Goal: Check status: Check status

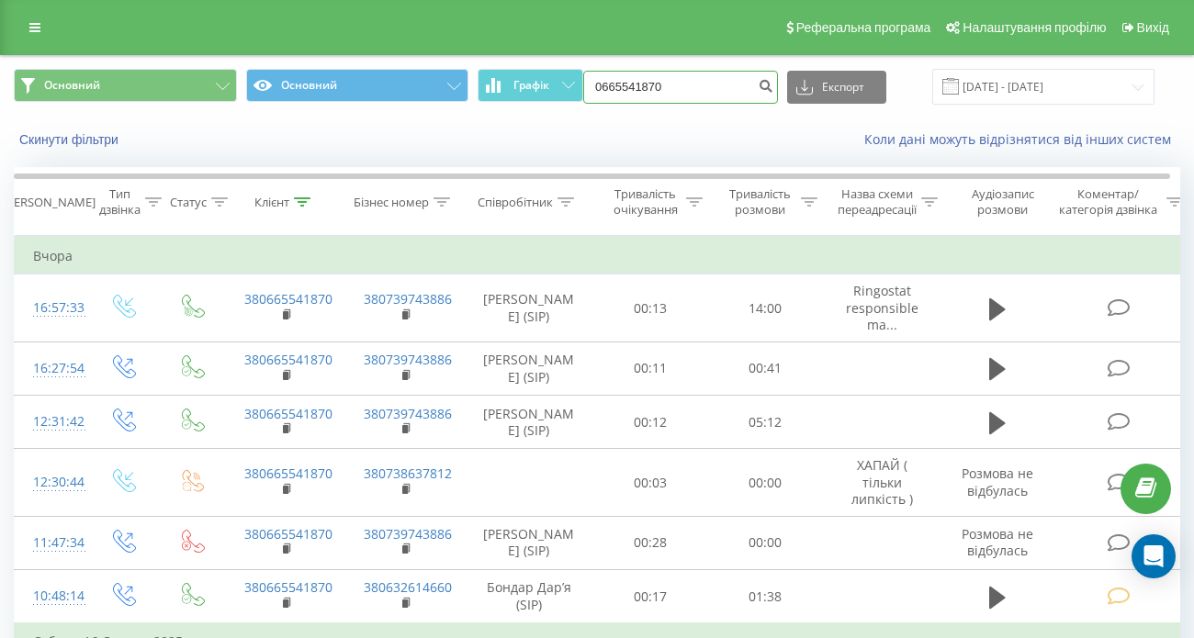
drag, startPoint x: 669, startPoint y: 95, endPoint x: 595, endPoint y: 98, distance: 73.6
click at [540, 94] on div "Основний Основний Графік 0665541870 Експорт .csv .xls .xlsx [DATE] - [DATE]" at bounding box center [597, 87] width 1166 height 36
paste input "34320642"
type input "0634320642"
click at [778, 85] on button "submit" at bounding box center [765, 87] width 25 height 33
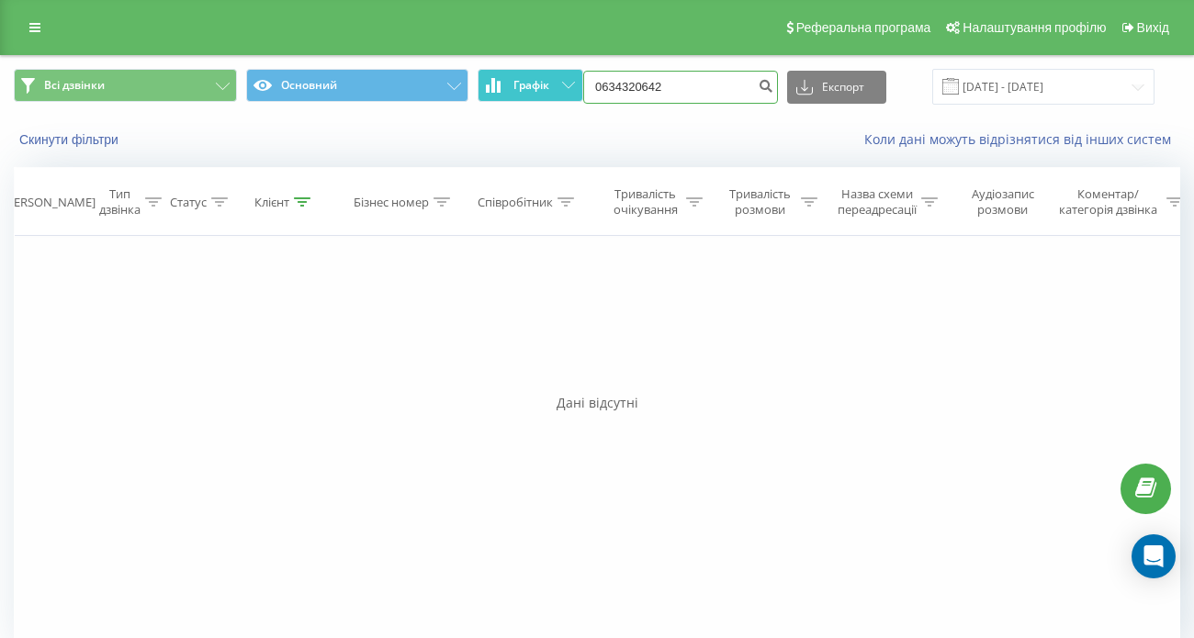
drag, startPoint x: 700, startPoint y: 91, endPoint x: 546, endPoint y: 93, distance: 153.4
click at [511, 91] on div "Всі дзвінки Основний Графік 0634320642 Експорт .csv .xls .xlsx 19.05.2025 - 19.…" at bounding box center [597, 87] width 1166 height 36
click at [773, 81] on icon "submit" at bounding box center [766, 83] width 16 height 11
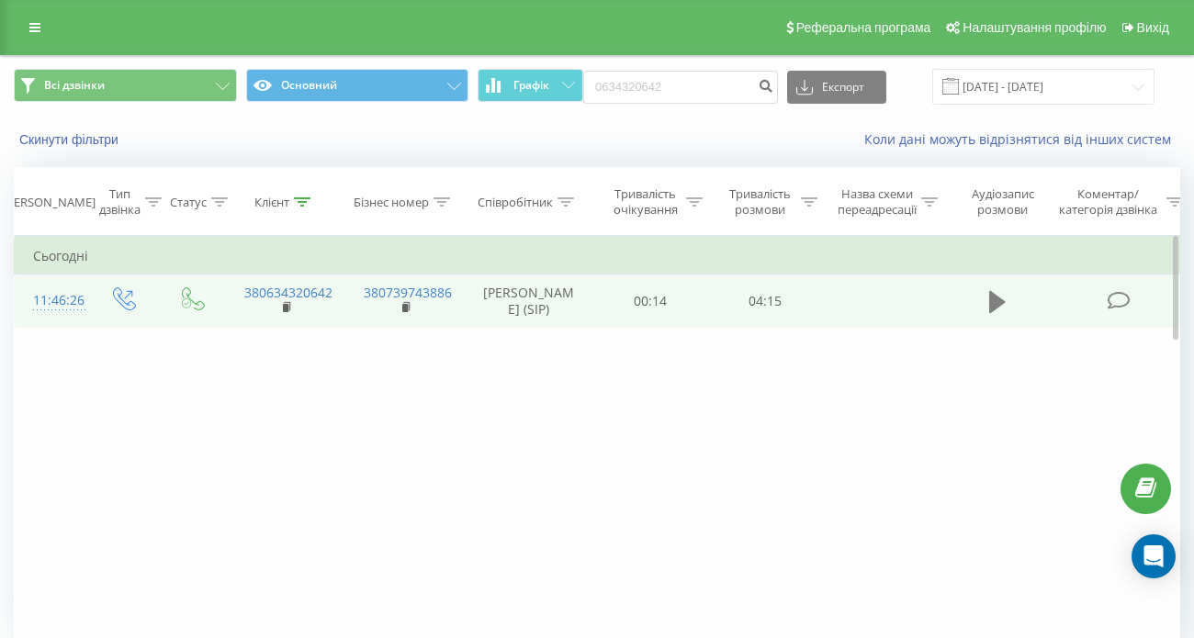
click at [993, 311] on icon at bounding box center [997, 302] width 17 height 22
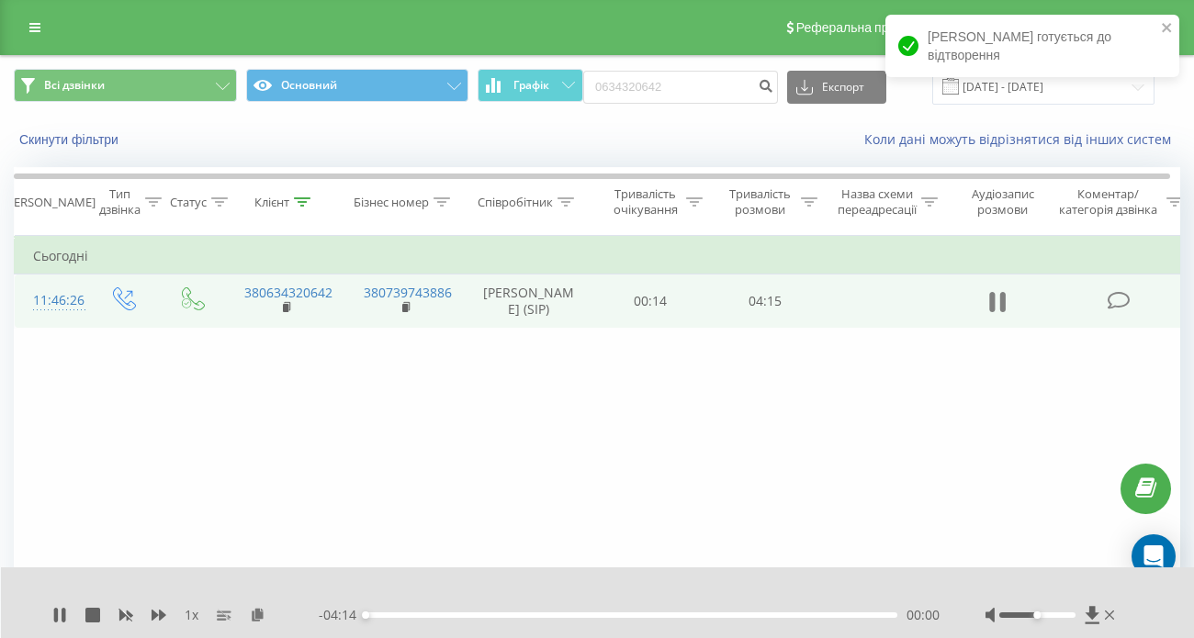
click at [1001, 309] on icon at bounding box center [1002, 302] width 6 height 20
click at [1097, 606] on icon at bounding box center [1093, 615] width 16 height 18
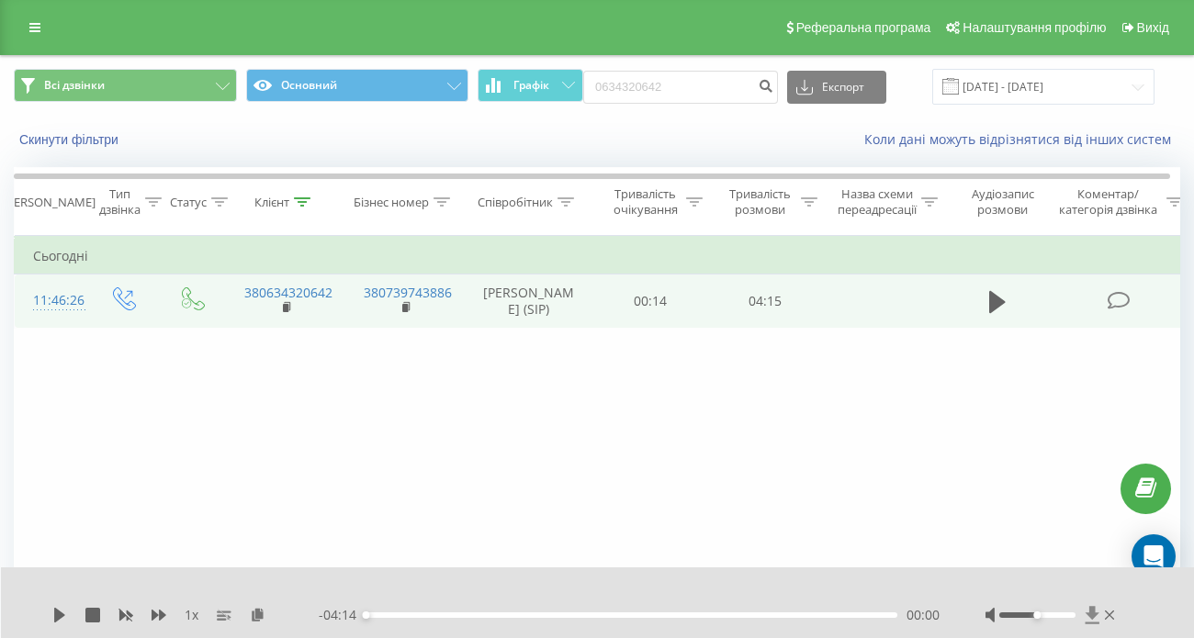
click at [1090, 610] on icon at bounding box center [1092, 614] width 14 height 17
click at [1096, 610] on icon at bounding box center [1093, 615] width 16 height 18
click at [1092, 613] on icon at bounding box center [1092, 614] width 14 height 17
click at [995, 306] on icon at bounding box center [997, 302] width 17 height 22
click at [995, 306] on icon at bounding box center [997, 302] width 17 height 26
